Goal: Find contact information: Find contact information

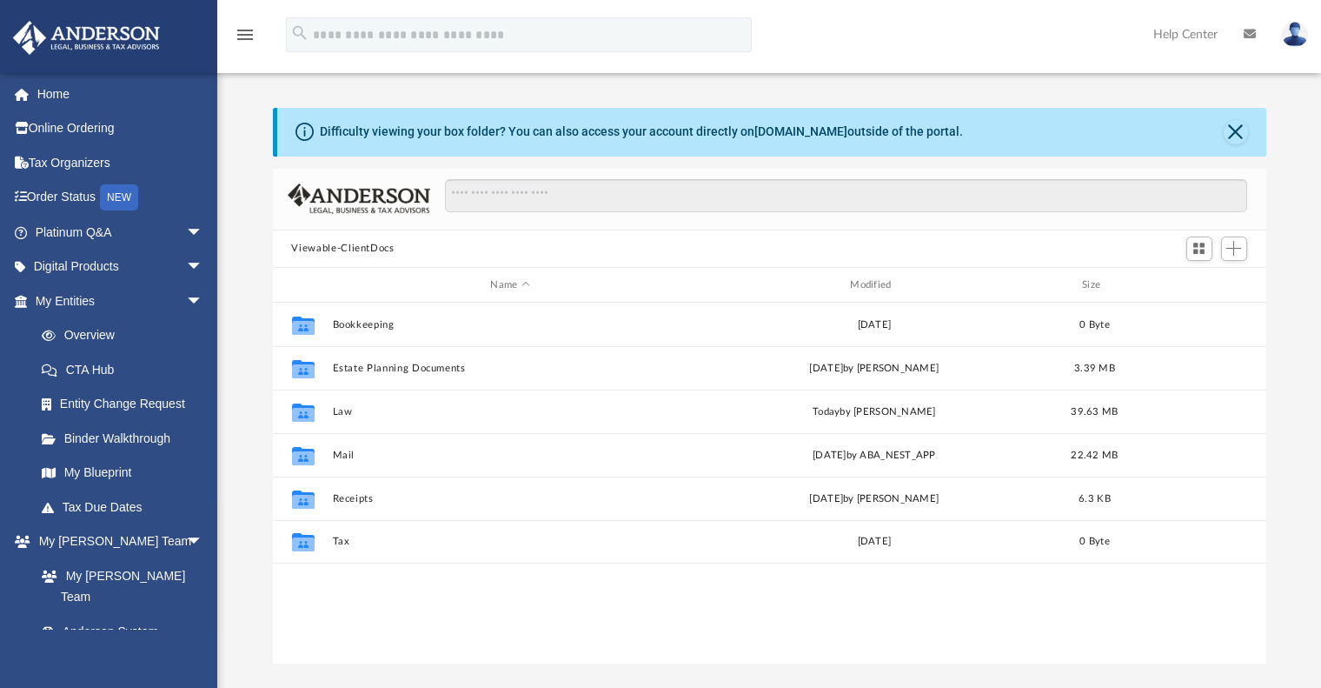
scroll to position [383, 981]
click at [54, 90] on link "Home" at bounding box center [120, 94] width 217 height 35
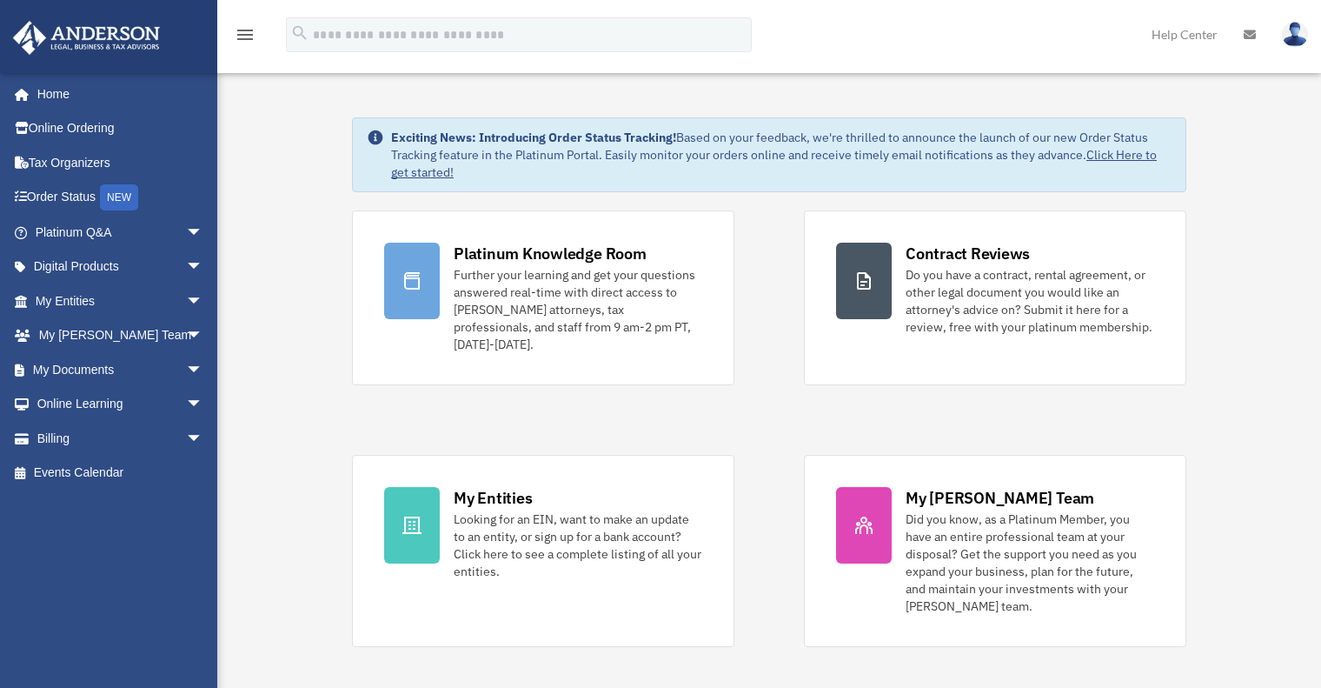
click at [1291, 45] on img at bounding box center [1295, 34] width 26 height 25
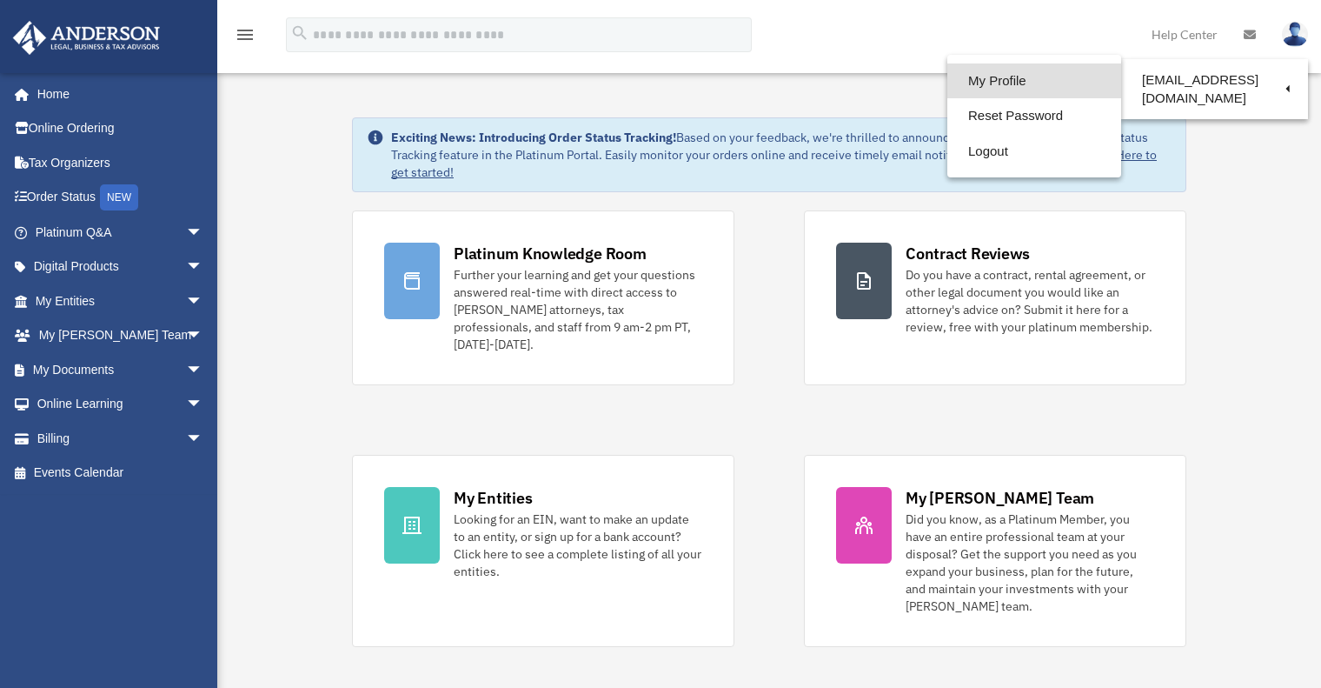
click at [1009, 83] on link "My Profile" at bounding box center [1035, 81] width 174 height 36
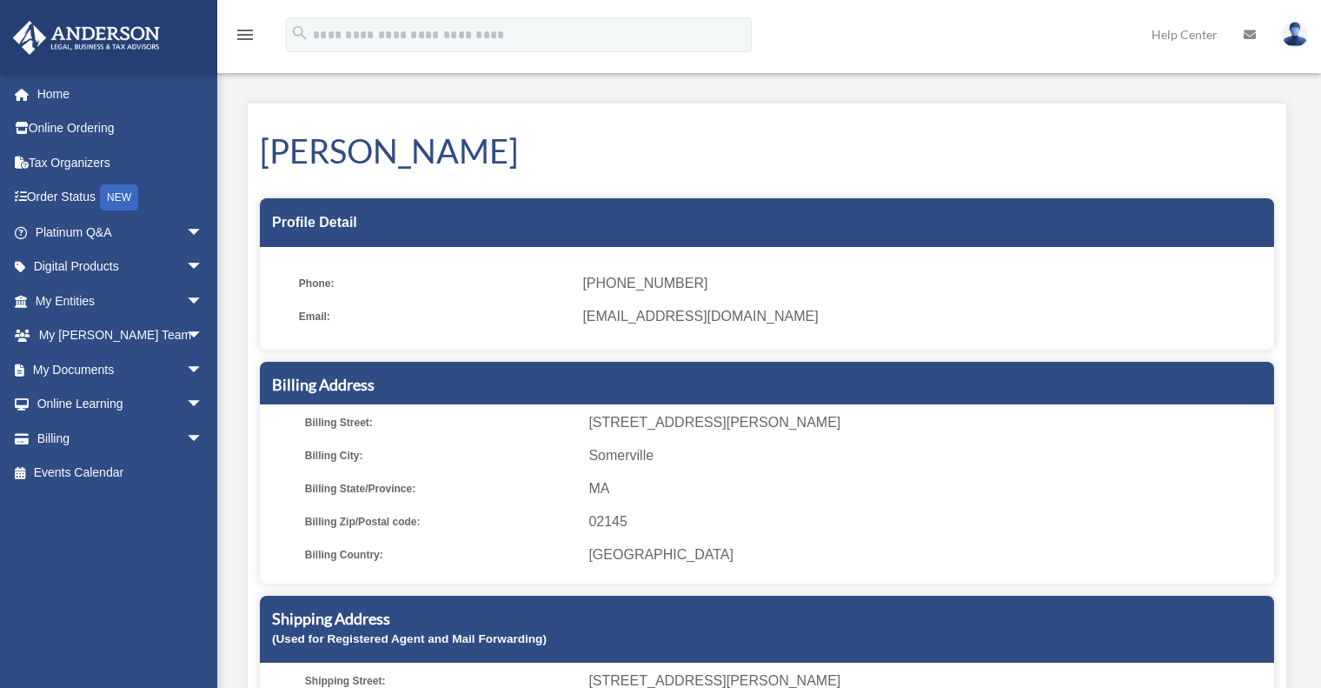
click at [648, 288] on span "(781) 363-1185" at bounding box center [922, 283] width 680 height 24
click at [762, 496] on span "MA" at bounding box center [929, 488] width 680 height 24
click at [1248, 39] on icon at bounding box center [1250, 35] width 12 height 12
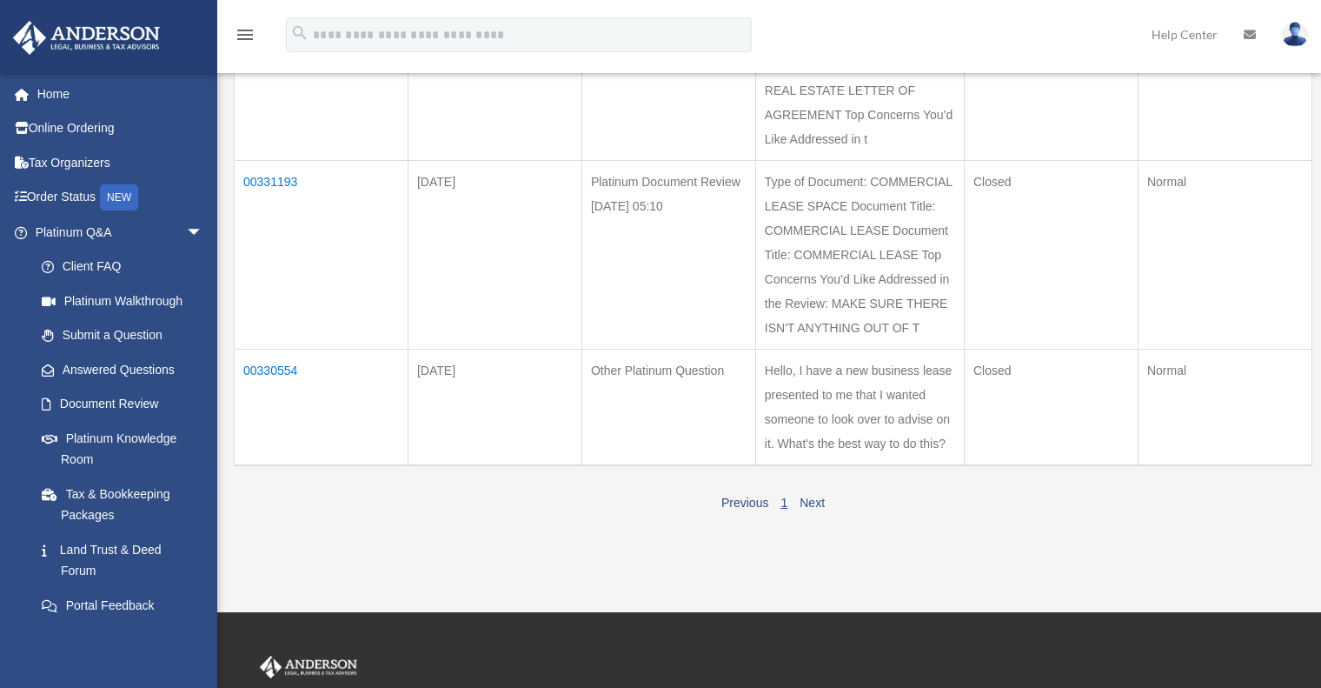
scroll to position [392, 0]
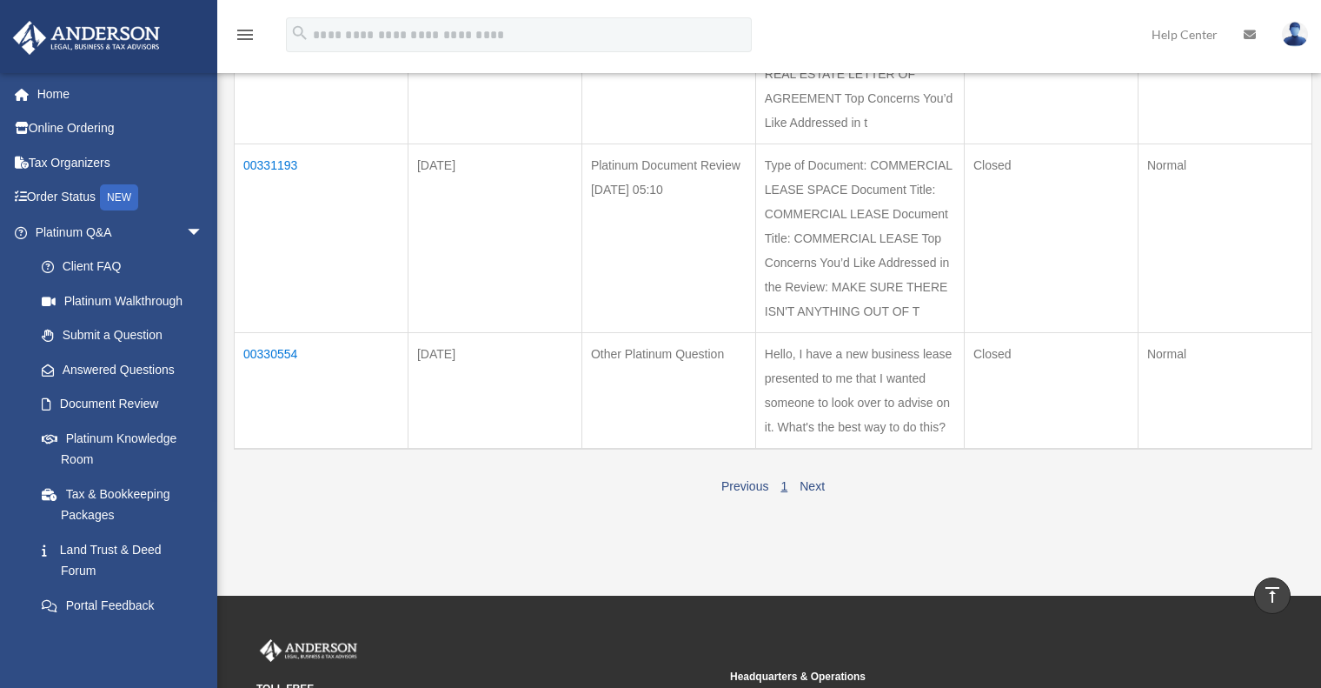
click at [1293, 38] on img at bounding box center [1295, 34] width 26 height 25
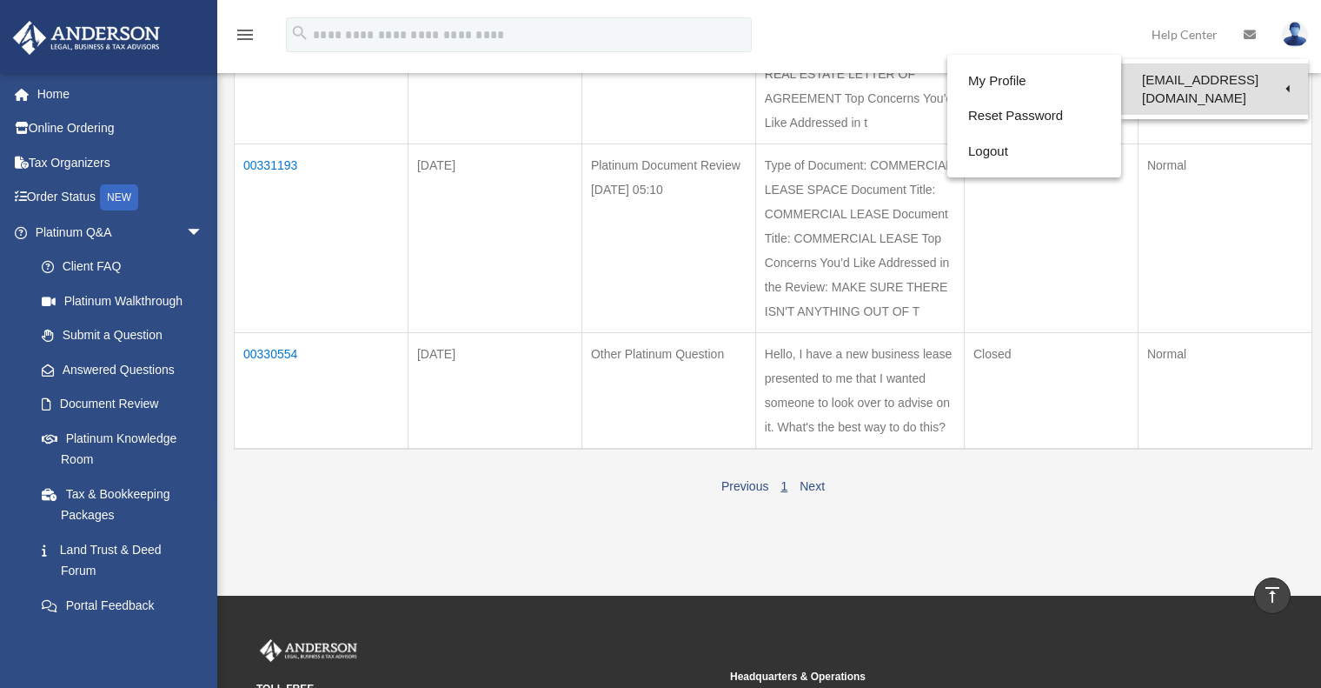
click at [1261, 77] on link "[EMAIL_ADDRESS][DOMAIN_NAME]" at bounding box center [1215, 88] width 187 height 51
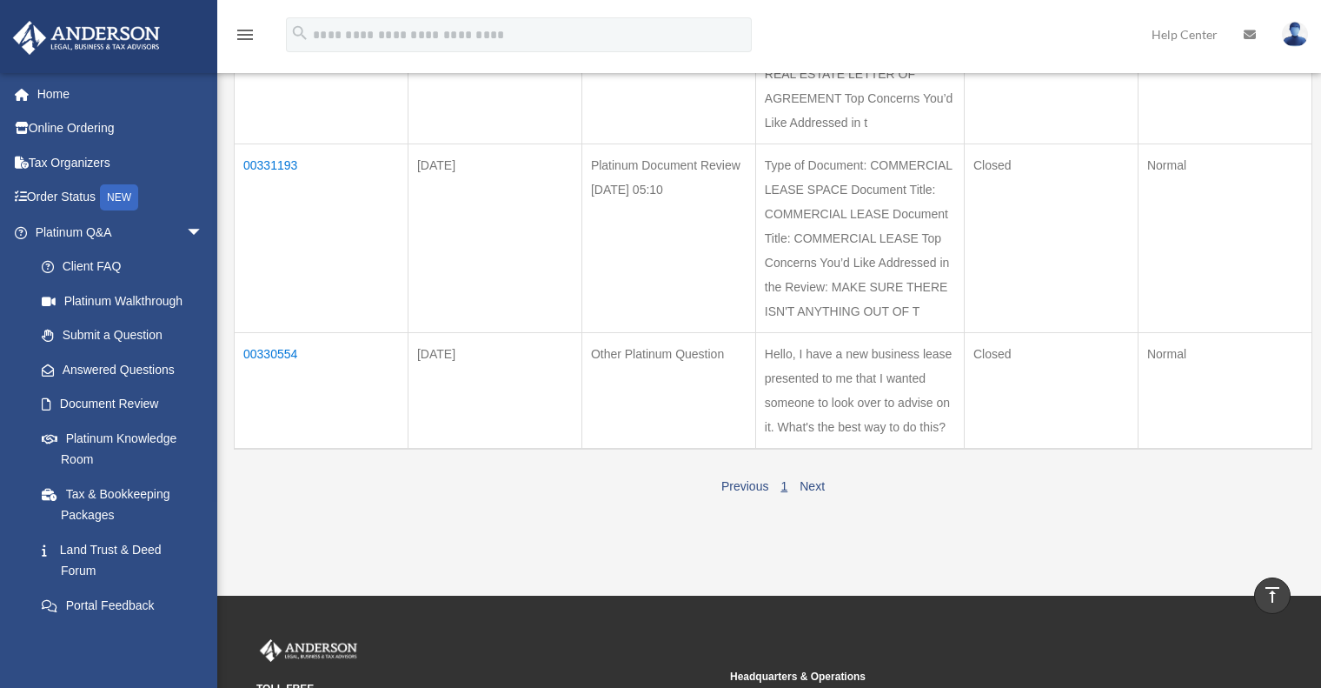
click at [1261, 77] on td "Normal" at bounding box center [1225, 36] width 174 height 213
click at [1291, 34] on img at bounding box center [1295, 34] width 26 height 25
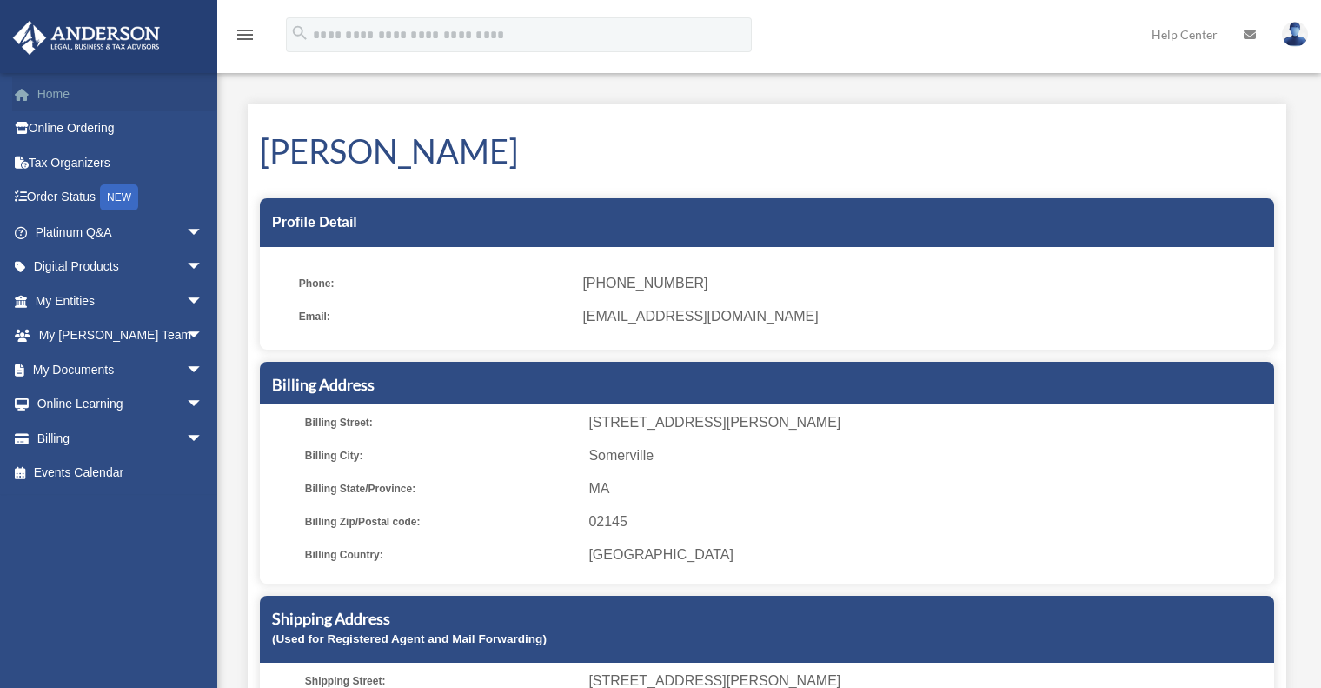
click at [63, 97] on link "Home" at bounding box center [120, 94] width 217 height 35
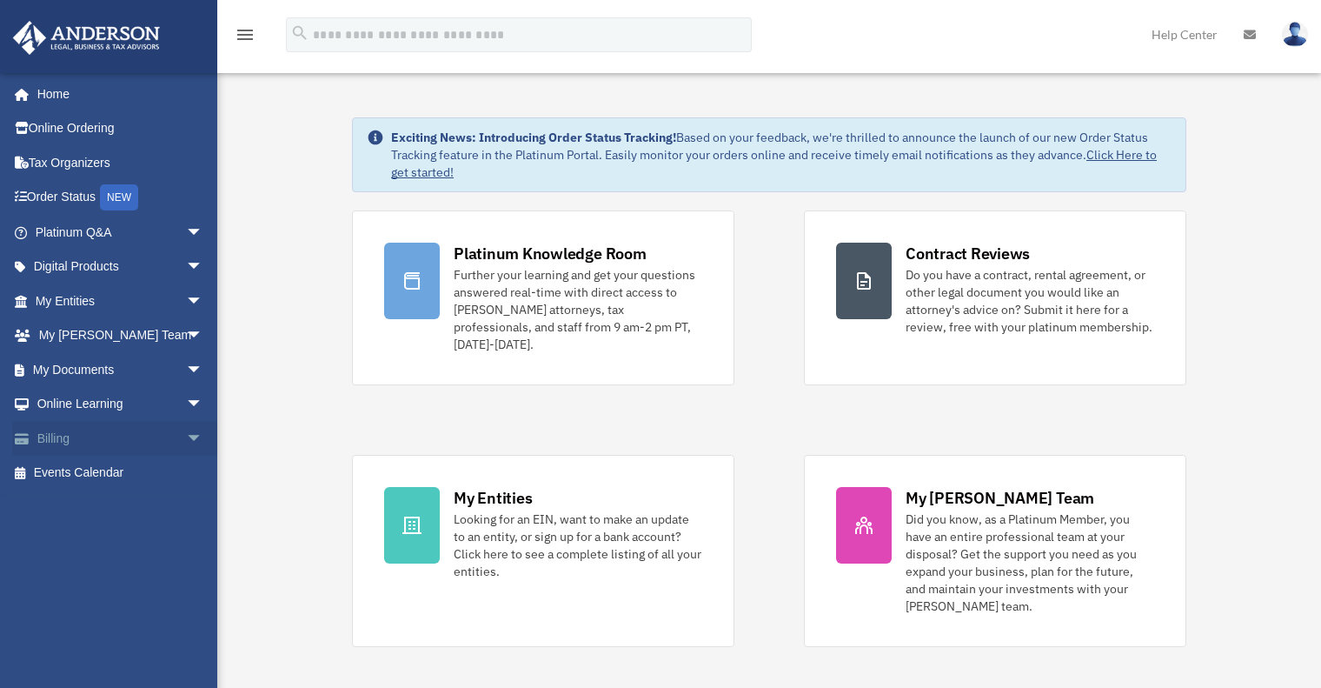
click at [186, 431] on span "arrow_drop_down" at bounding box center [203, 439] width 35 height 36
click at [1291, 29] on img at bounding box center [1295, 34] width 26 height 25
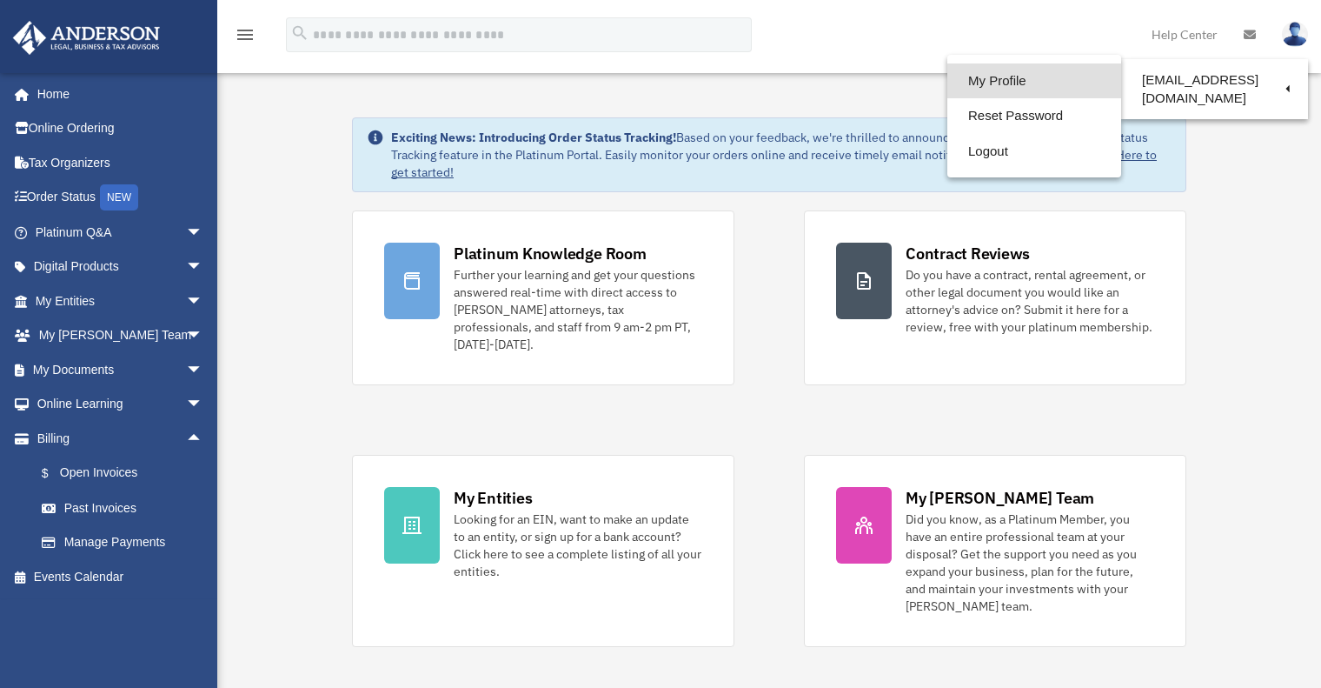
click at [1048, 78] on link "My Profile" at bounding box center [1035, 81] width 174 height 36
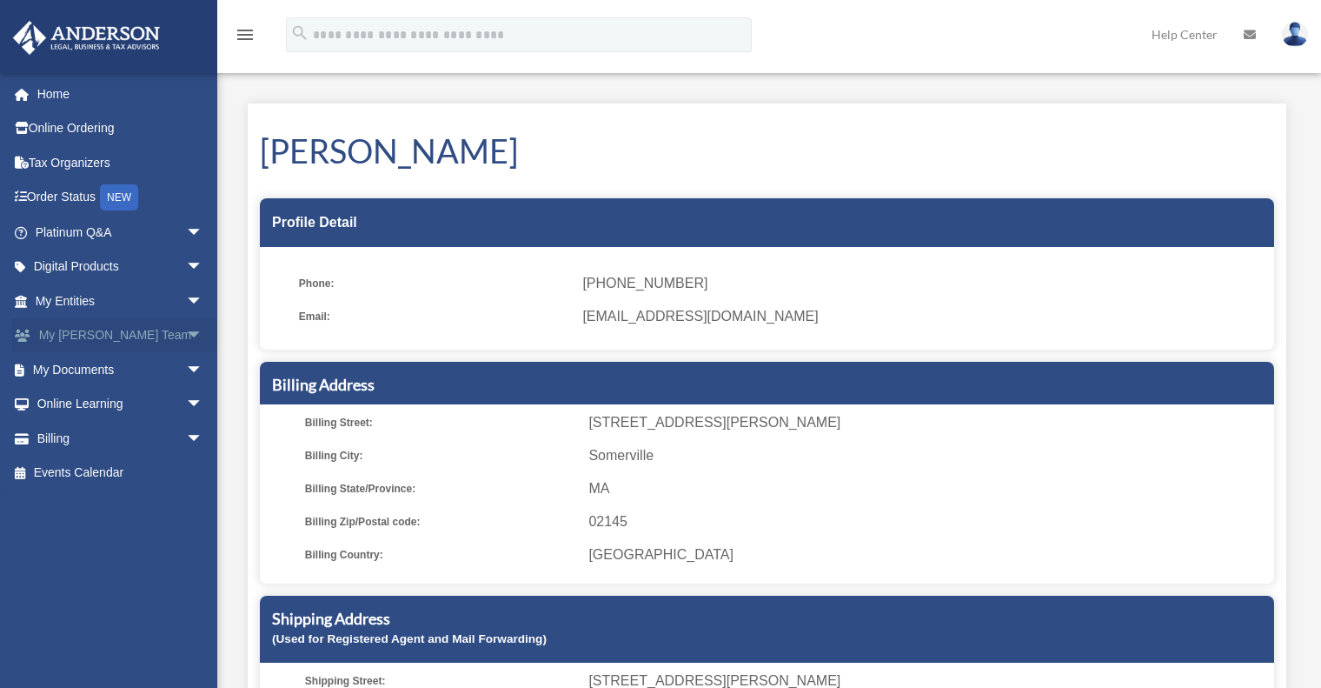
click at [186, 332] on span "arrow_drop_down" at bounding box center [203, 336] width 35 height 36
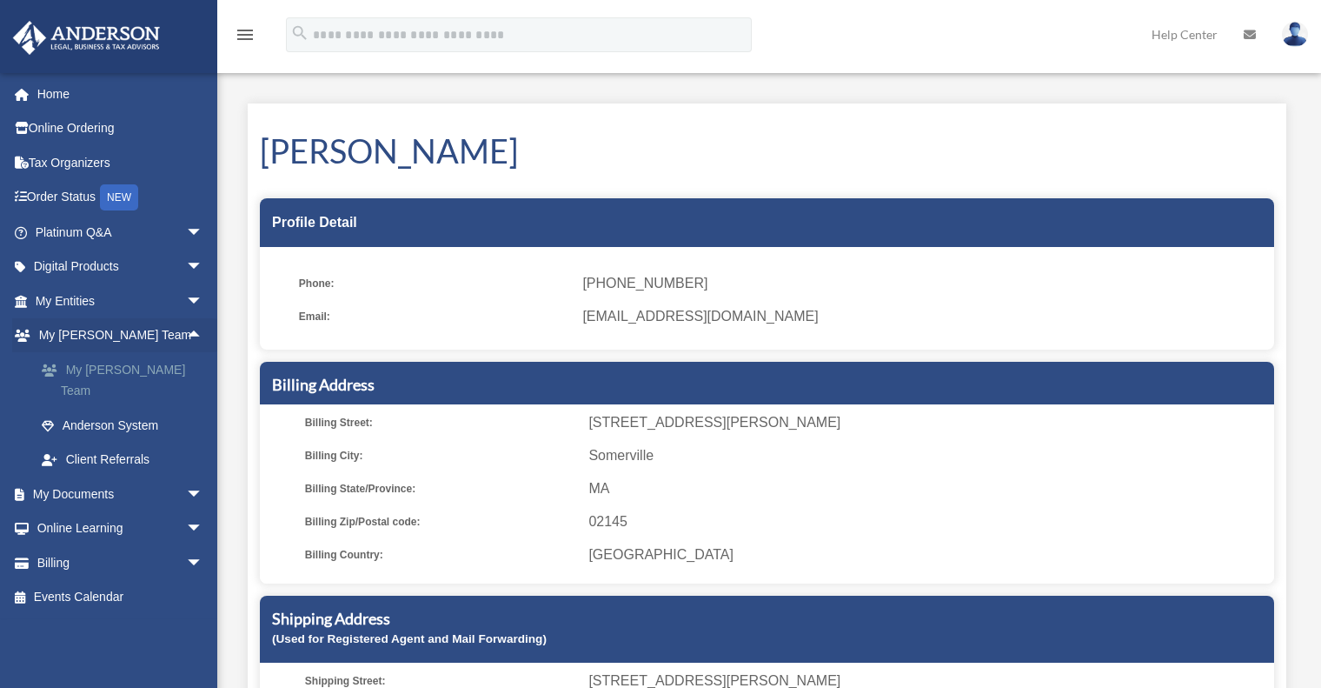
click at [112, 366] on link "My [PERSON_NAME] Team" at bounding box center [126, 380] width 205 height 56
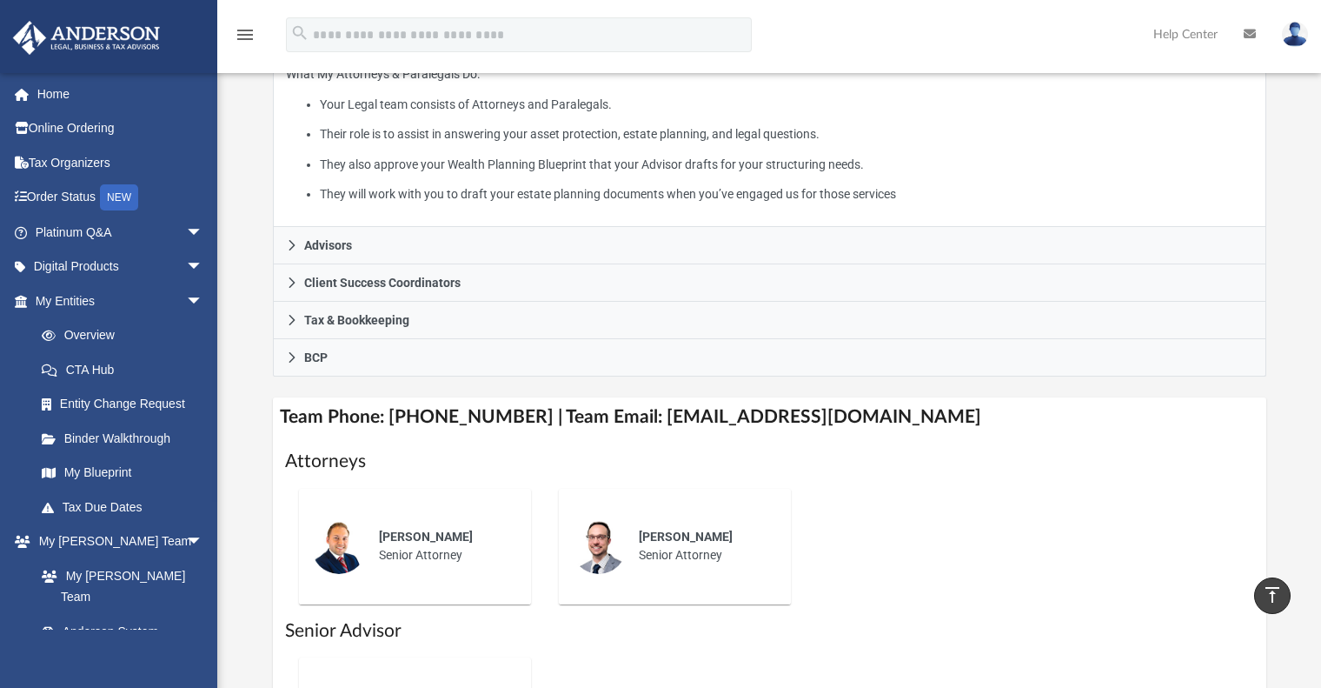
scroll to position [348, 0]
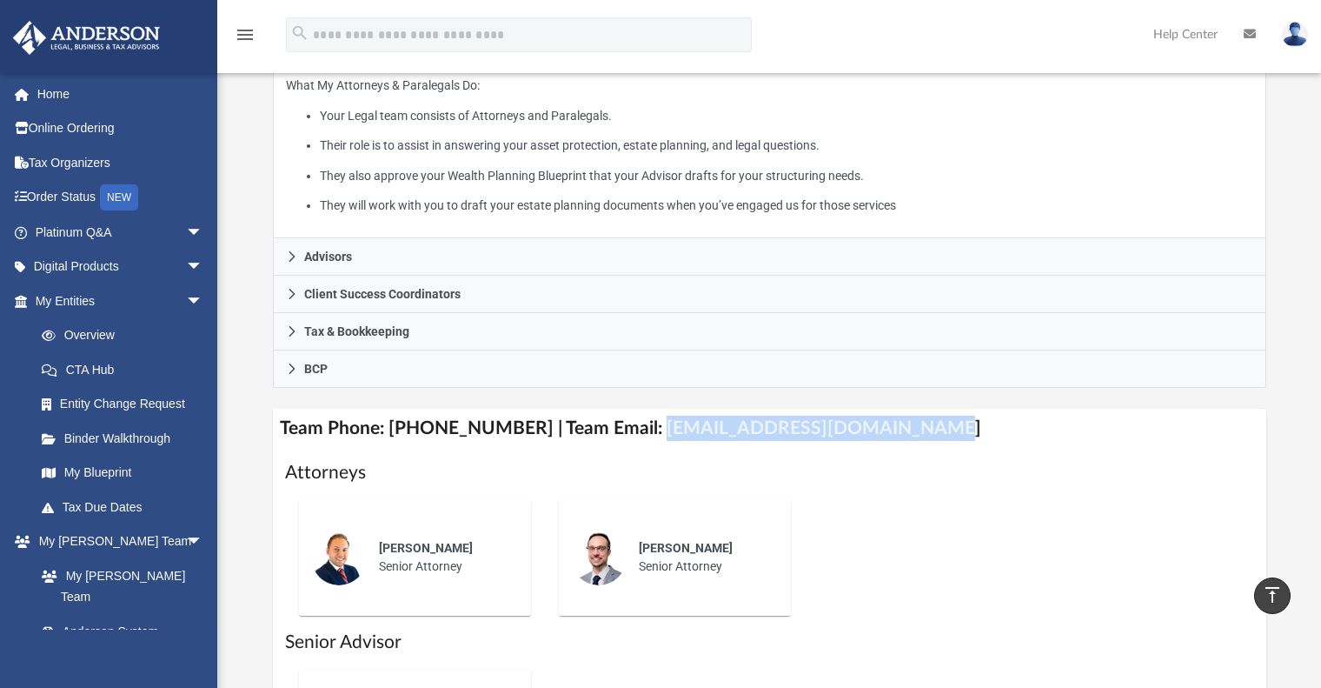
drag, startPoint x: 631, startPoint y: 424, endPoint x: 886, endPoint y: 435, distance: 254.9
click at [886, 435] on h4 "Team Phone: [PHONE_NUMBER] | Team Email: [EMAIL_ADDRESS][DOMAIN_NAME]" at bounding box center [770, 428] width 994 height 39
copy h4 "[EMAIL_ADDRESS][DOMAIN_NAME]"
click at [1055, 478] on h1 "Attorneys" at bounding box center [769, 472] width 969 height 25
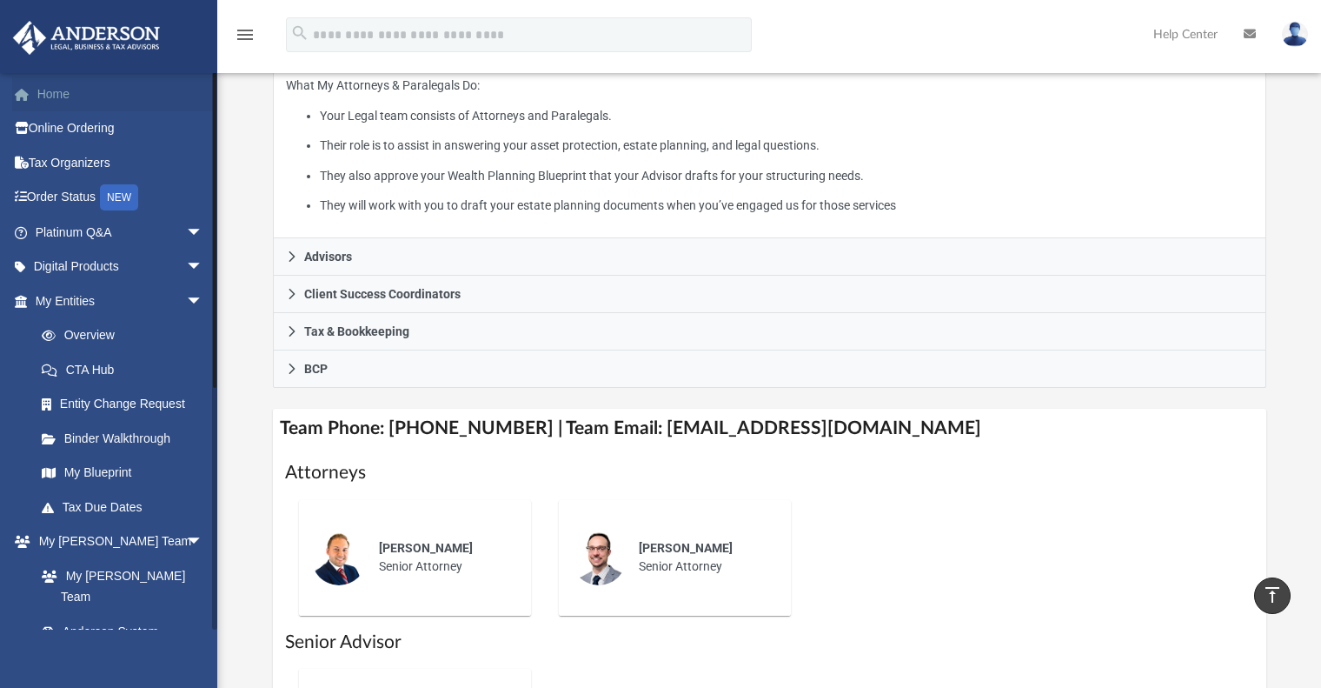
click at [56, 87] on link "Home" at bounding box center [120, 94] width 217 height 35
